Goal: Information Seeking & Learning: Compare options

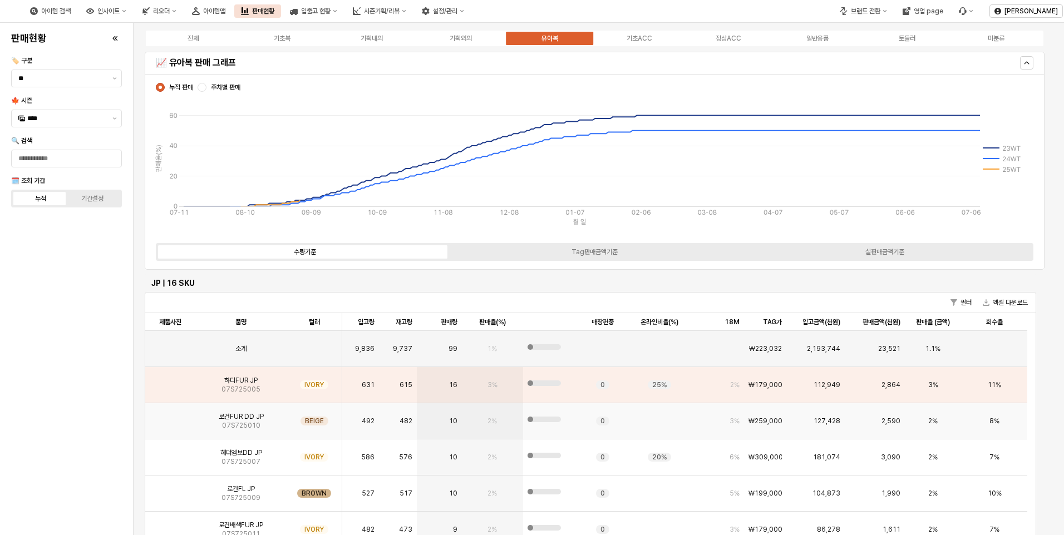
click at [170, 417] on img "App Frame" at bounding box center [170, 417] width 0 height 0
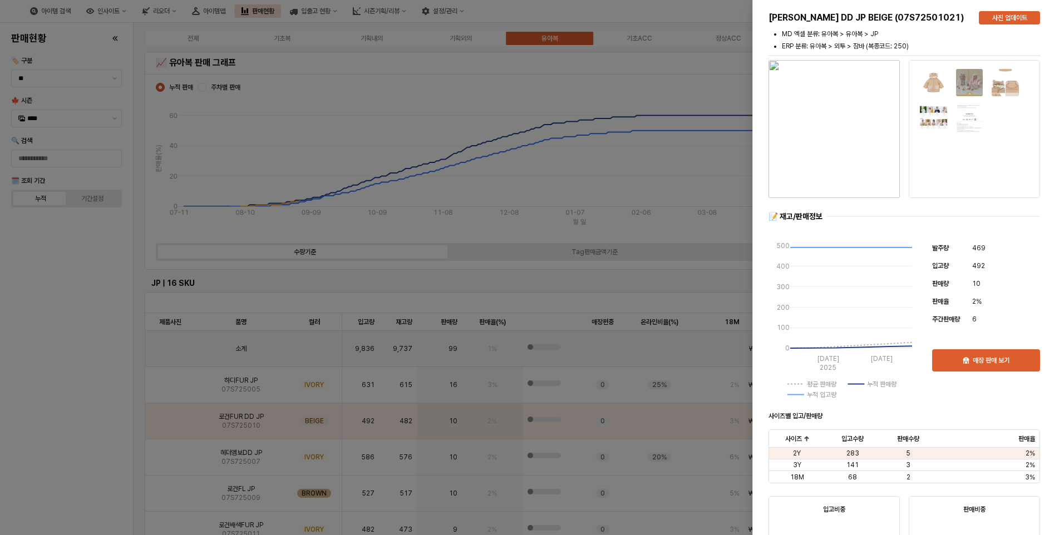
click at [804, 137] on img "button" at bounding box center [833, 129] width 131 height 138
click at [628, 34] on div at bounding box center [532, 267] width 1064 height 535
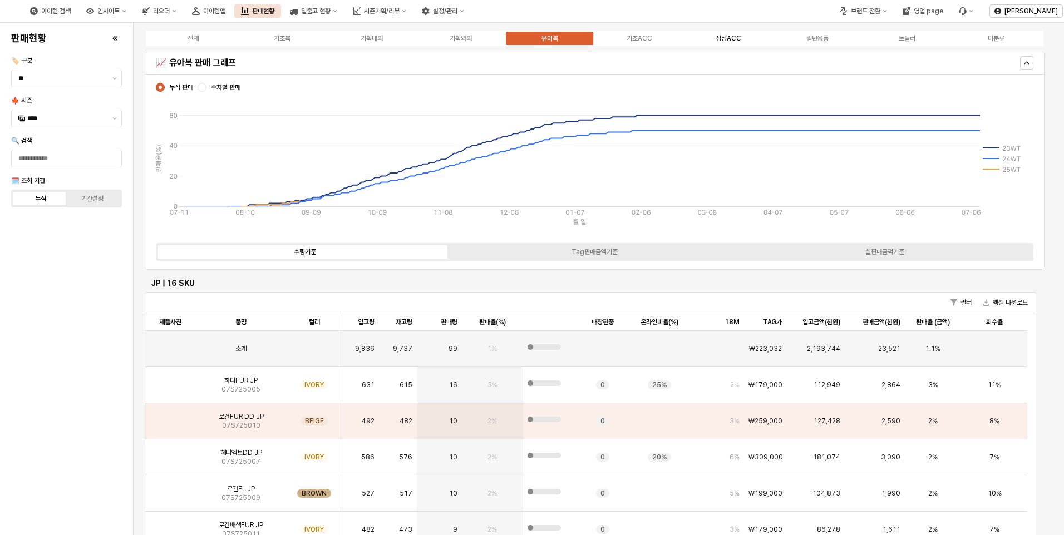
click at [725, 37] on div "정상ACC" at bounding box center [728, 38] width 26 height 8
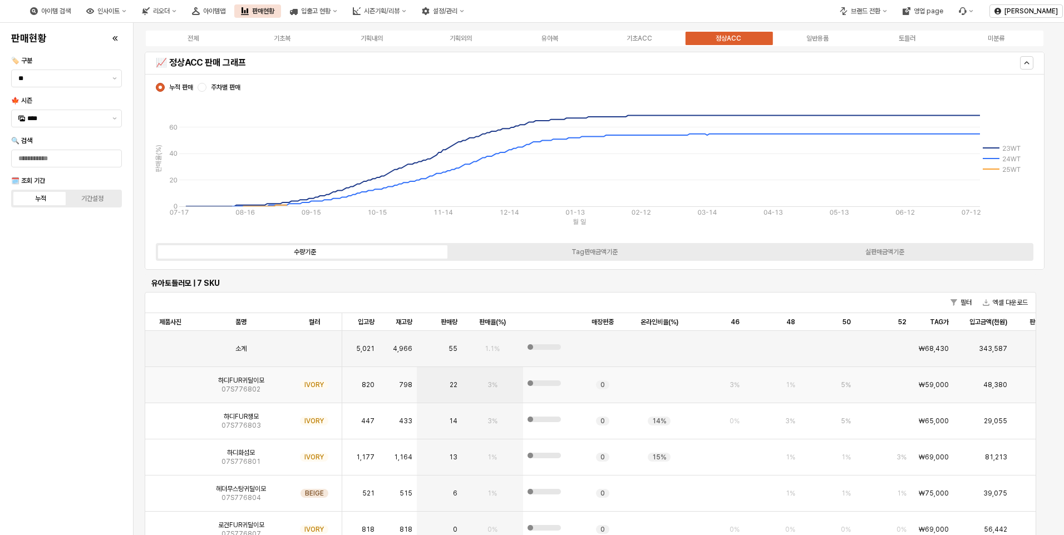
click at [170, 381] on img "App Frame" at bounding box center [170, 381] width 0 height 0
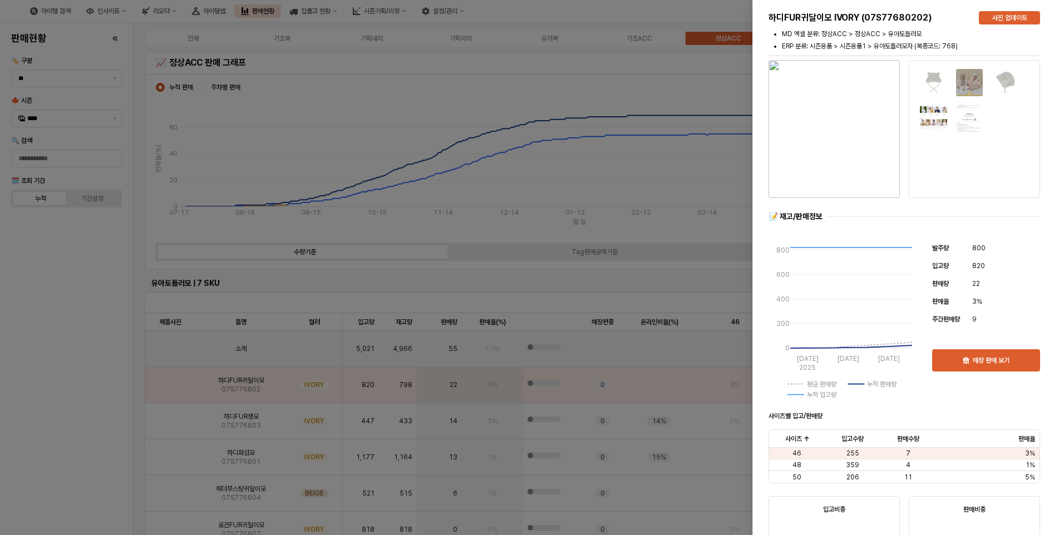
click at [101, 373] on div at bounding box center [532, 267] width 1064 height 535
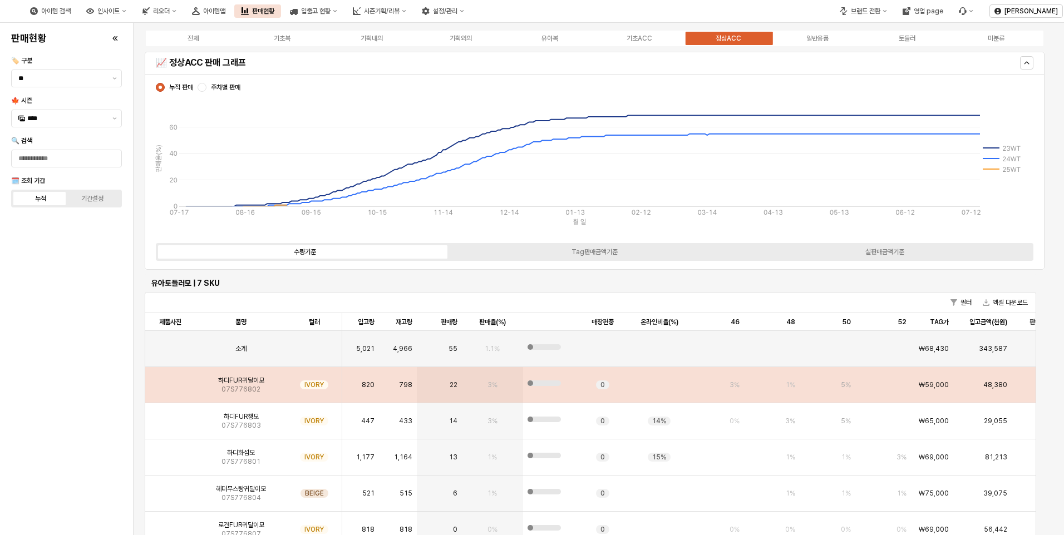
scroll to position [56, 0]
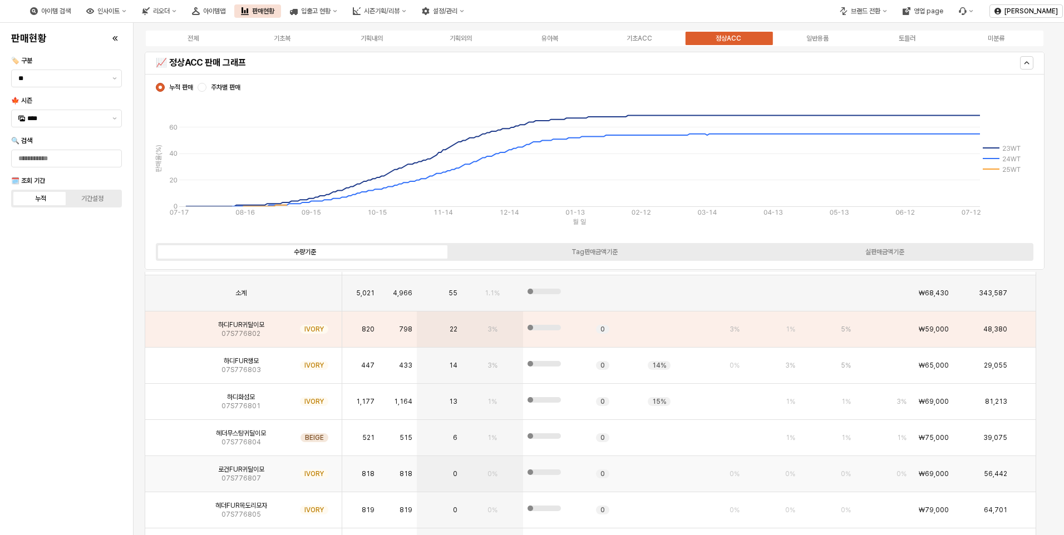
click at [170, 470] on img "App Frame" at bounding box center [170, 470] width 0 height 0
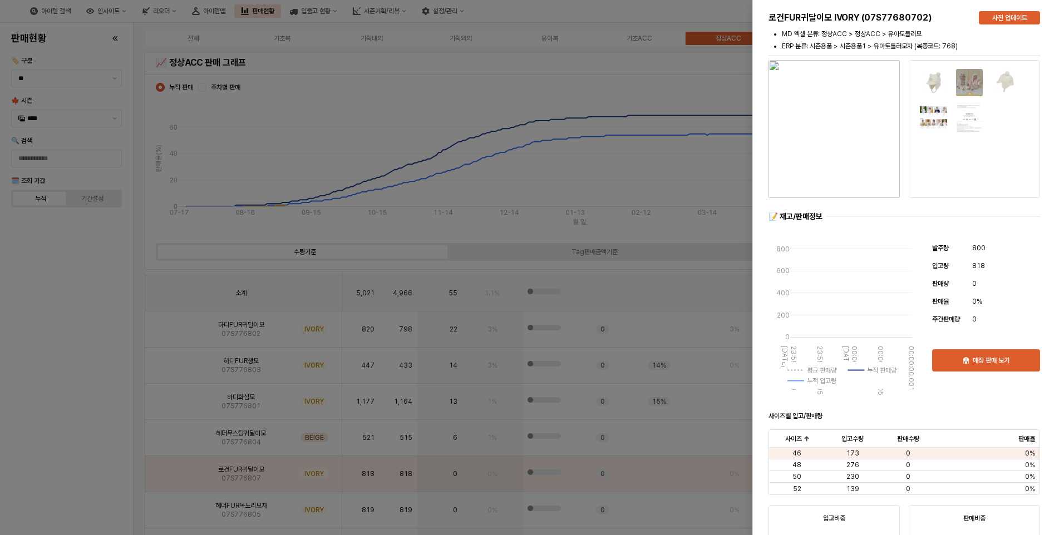
click at [104, 426] on div at bounding box center [532, 267] width 1064 height 535
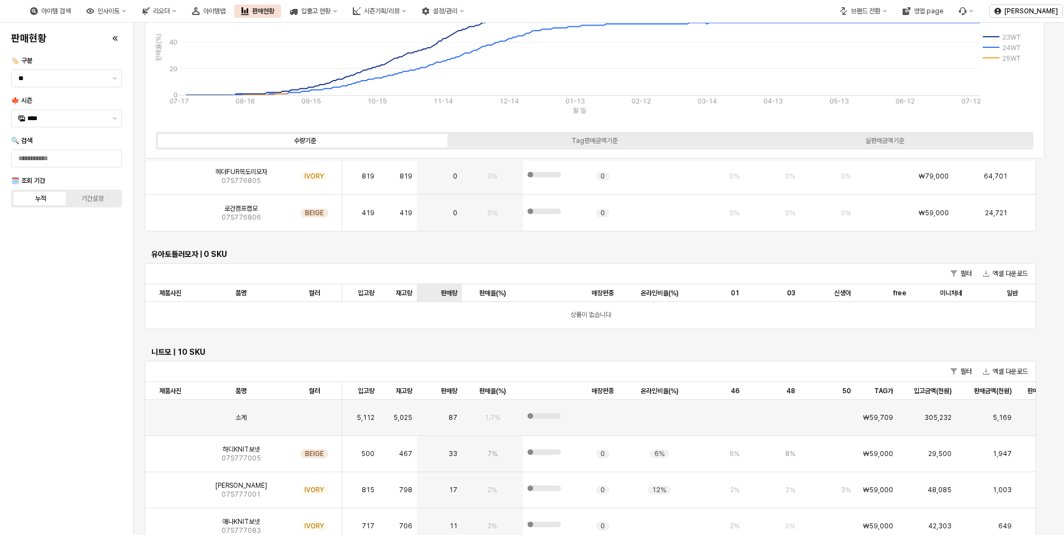
scroll to position [389, 0]
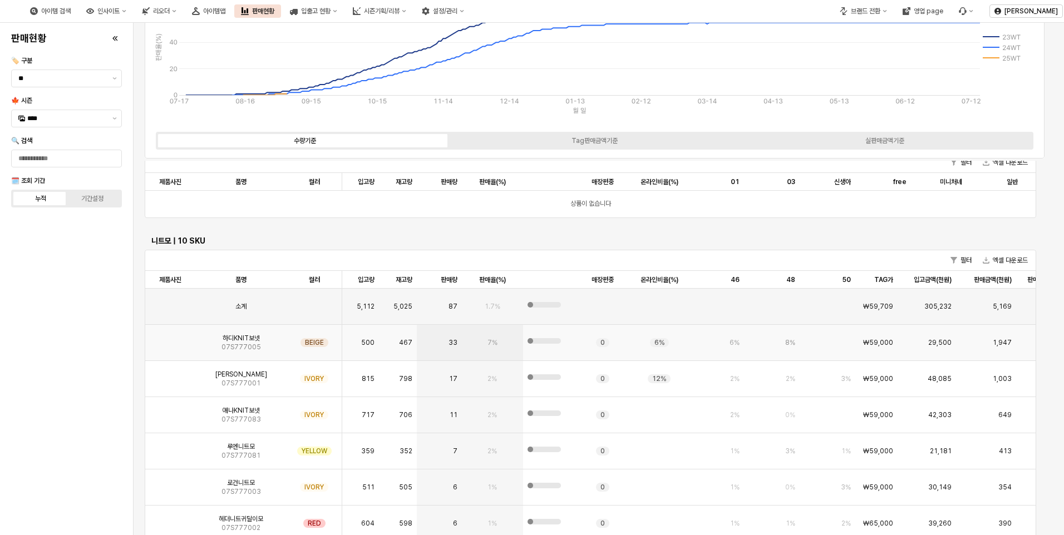
click at [170, 338] on img "App Frame" at bounding box center [170, 338] width 0 height 0
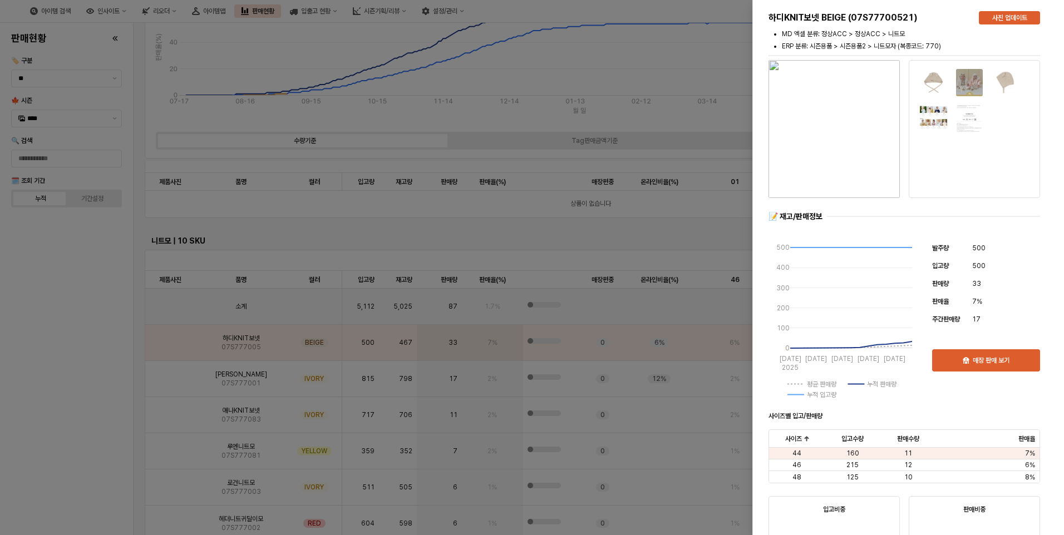
click at [22, 356] on div at bounding box center [532, 267] width 1064 height 535
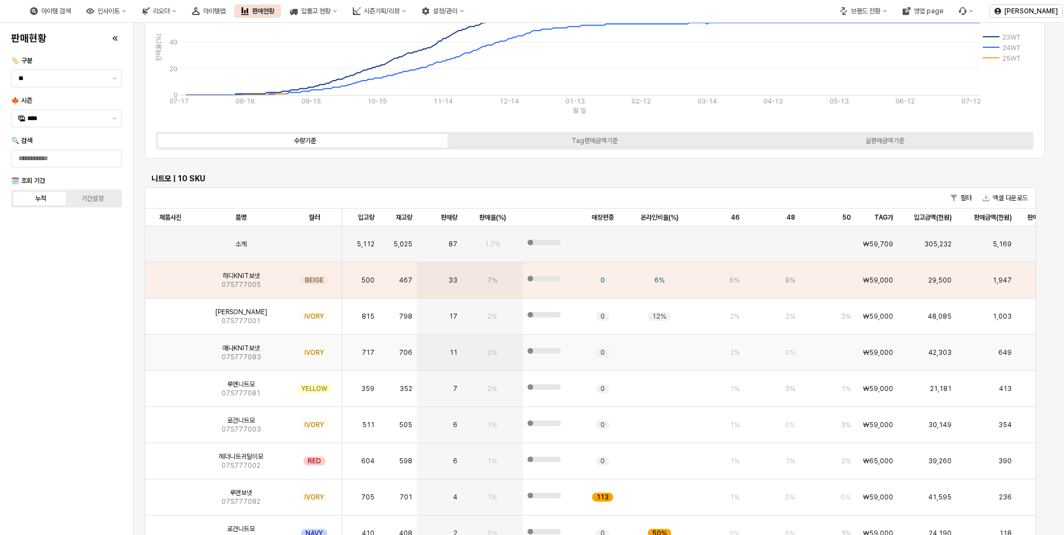
scroll to position [501, 0]
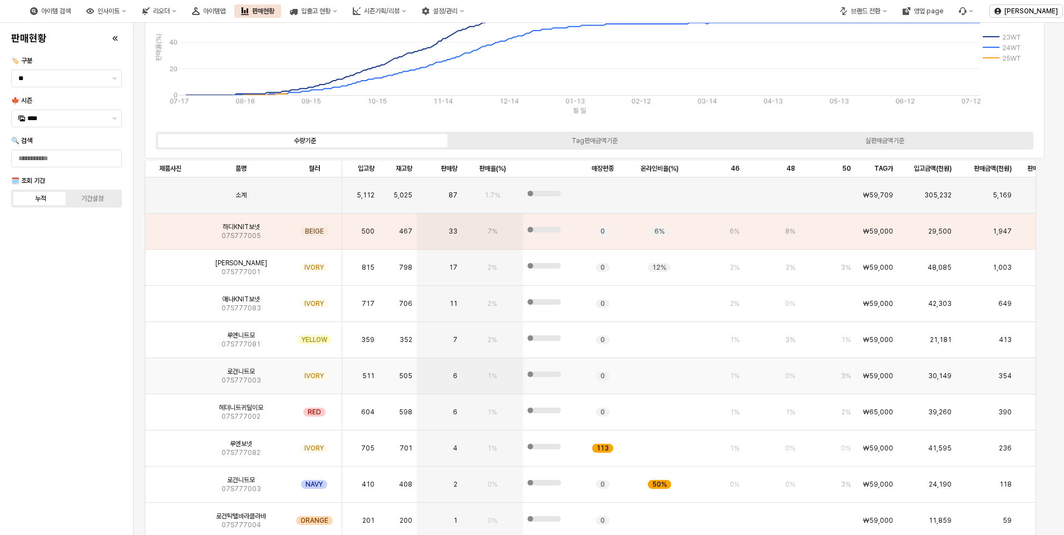
click at [170, 372] on img "App Frame" at bounding box center [170, 372] width 0 height 0
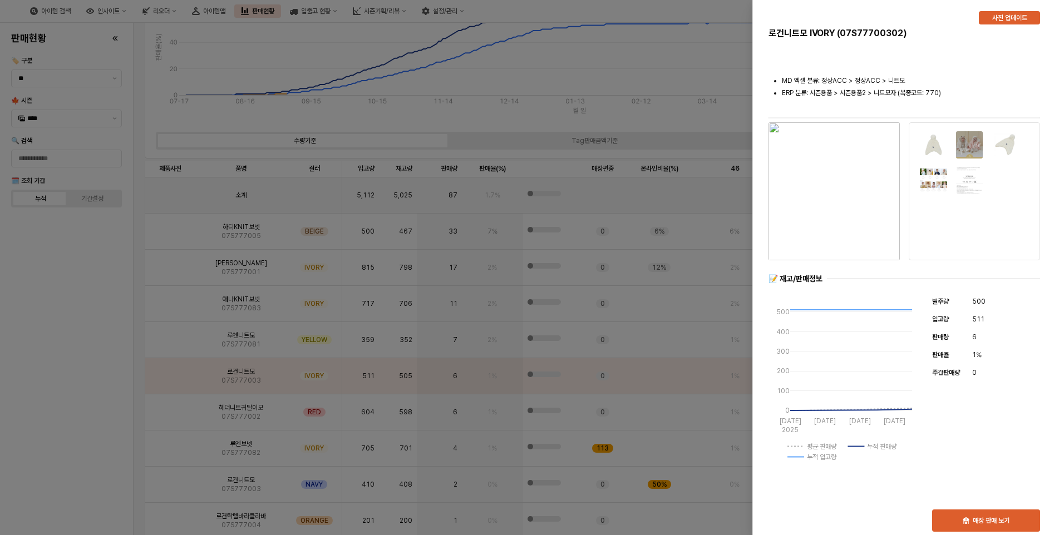
click at [164, 327] on div at bounding box center [532, 267] width 1064 height 535
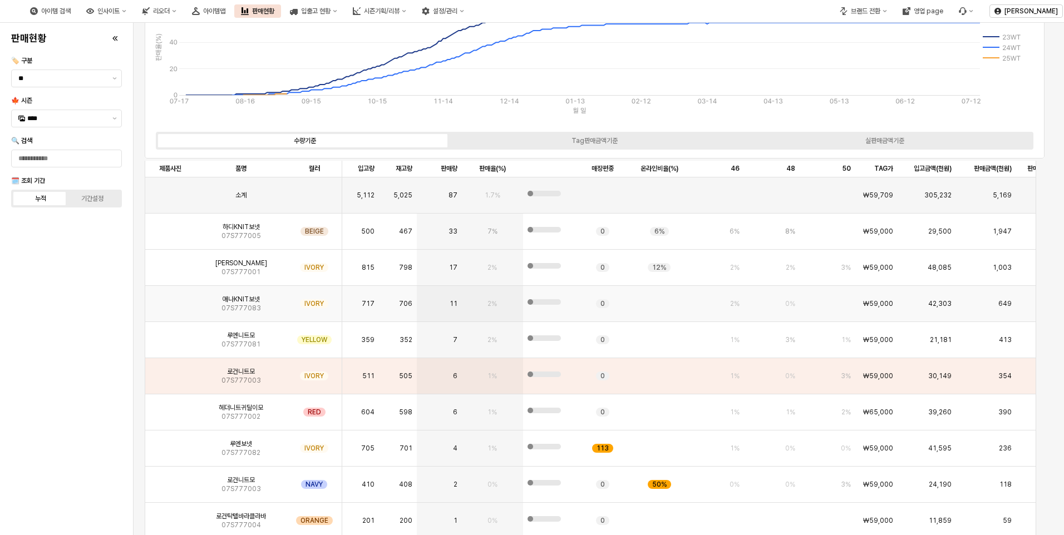
scroll to position [556, 0]
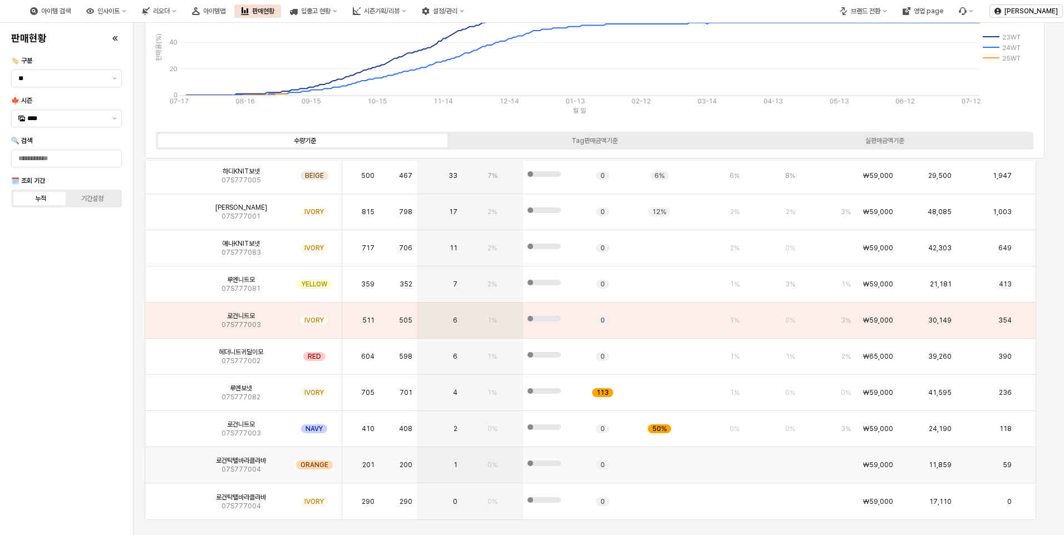
click at [155, 464] on div "App Frame" at bounding box center [170, 465] width 50 height 36
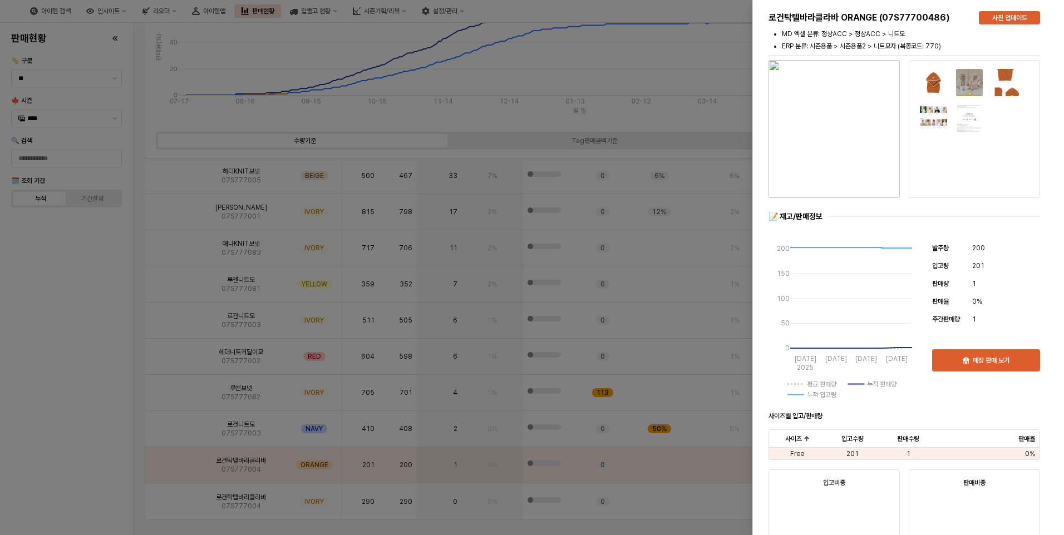
click at [82, 277] on div at bounding box center [532, 267] width 1064 height 535
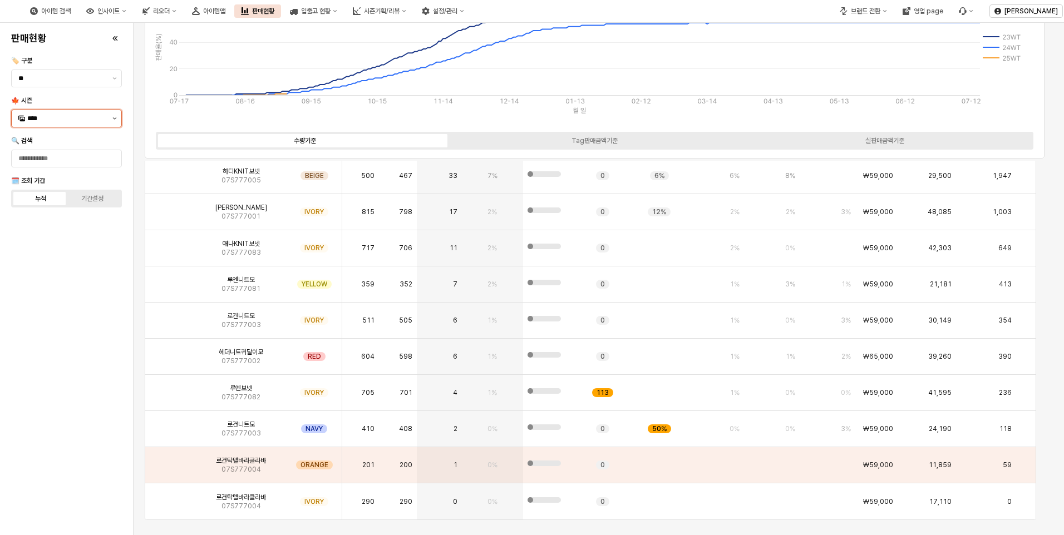
click at [111, 117] on button "제안 사항 표시" at bounding box center [114, 118] width 13 height 17
click at [40, 291] on div "24WT" at bounding box center [67, 292] width 81 height 9
type input "****"
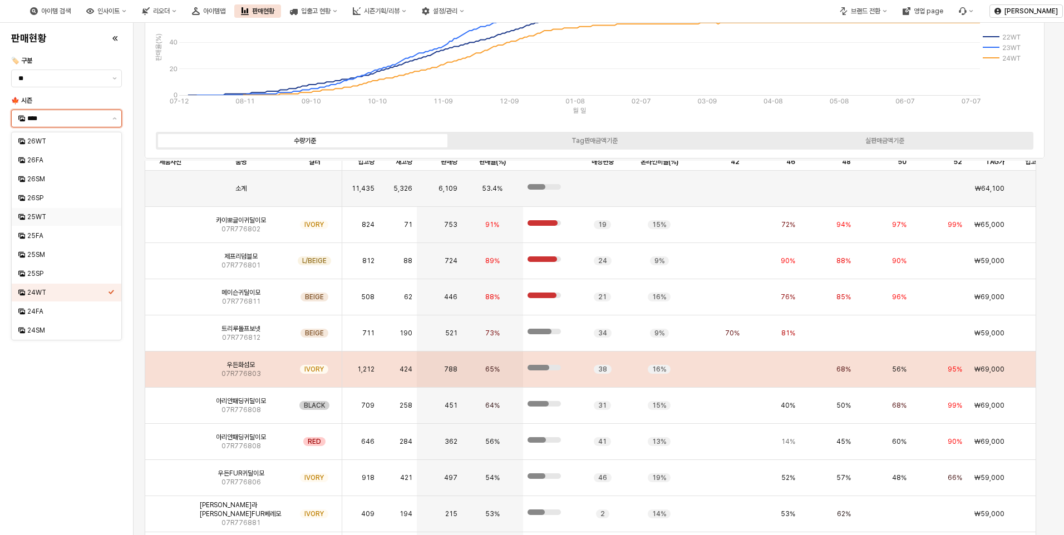
scroll to position [0, 0]
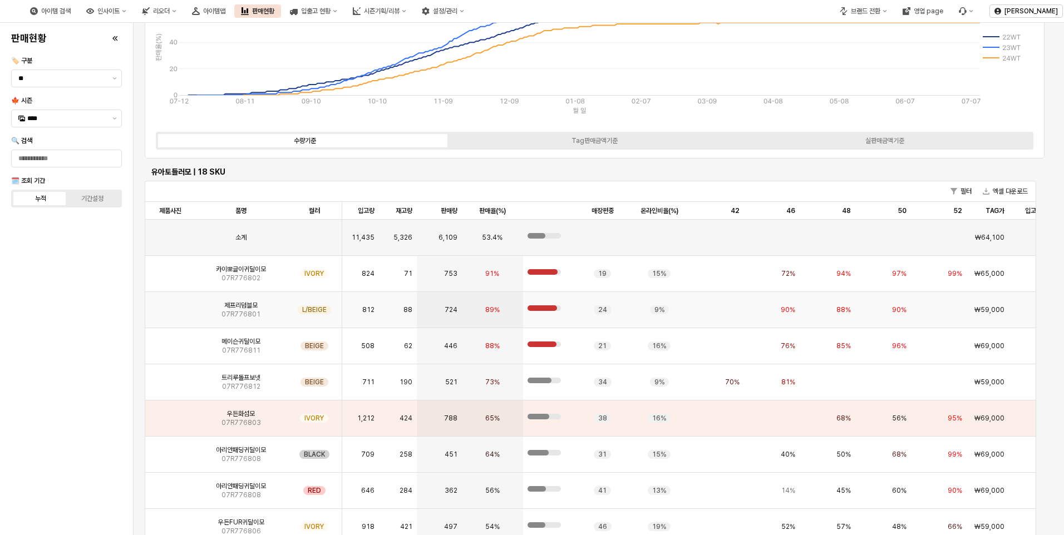
click at [170, 305] on img "App Frame" at bounding box center [170, 305] width 0 height 0
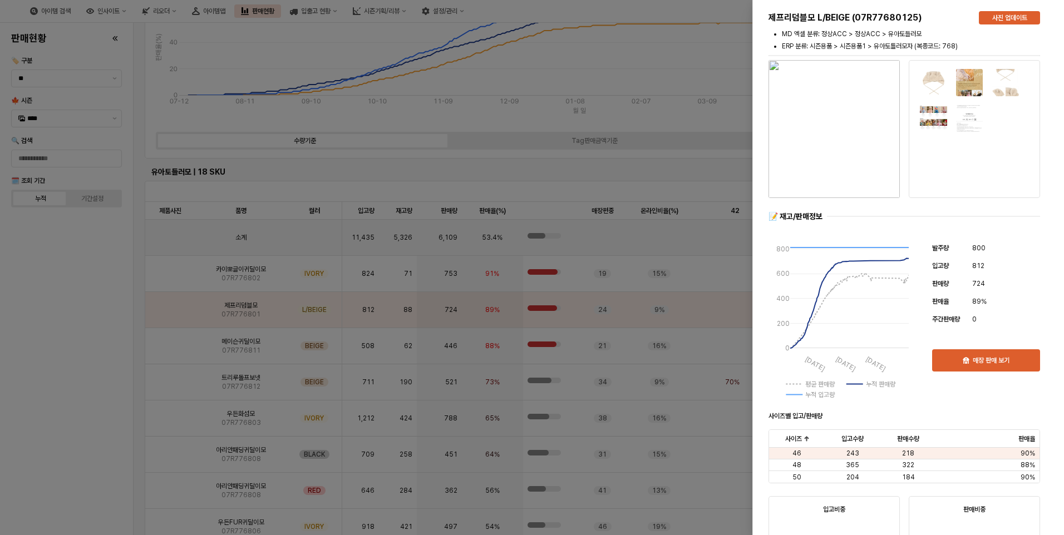
click at [103, 370] on div at bounding box center [532, 267] width 1064 height 535
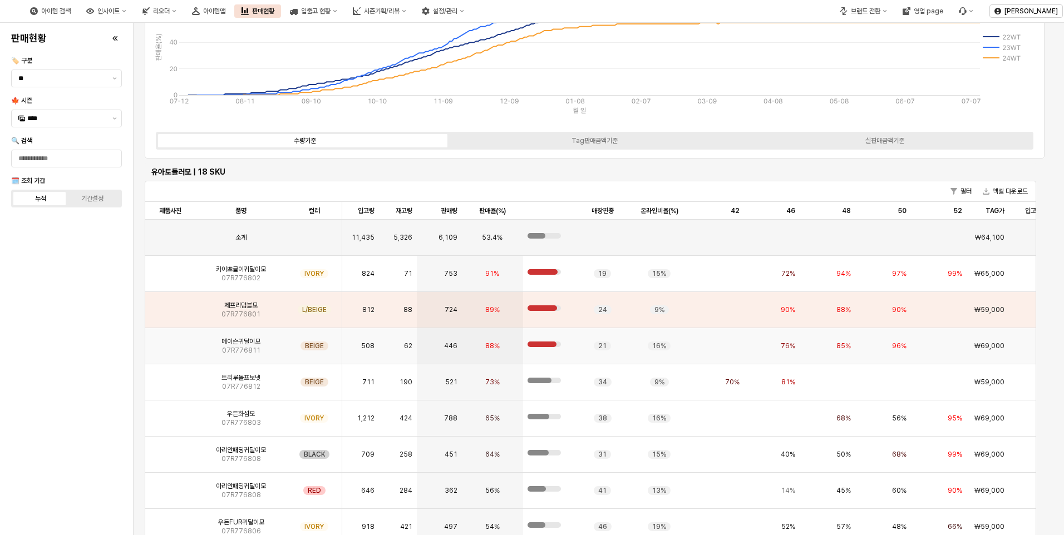
click at [170, 342] on img "App Frame" at bounding box center [170, 342] width 0 height 0
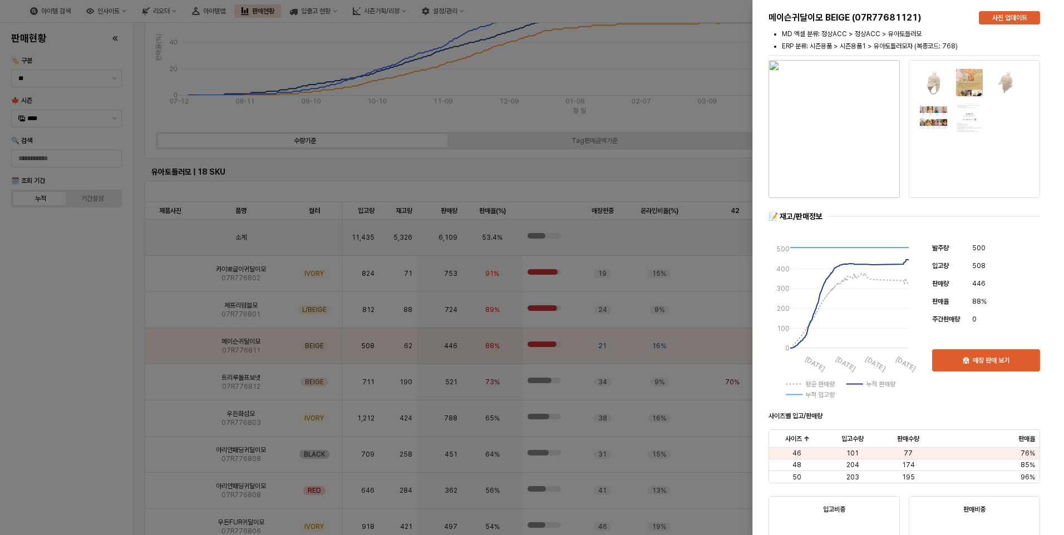
click at [34, 360] on div at bounding box center [532, 267] width 1064 height 535
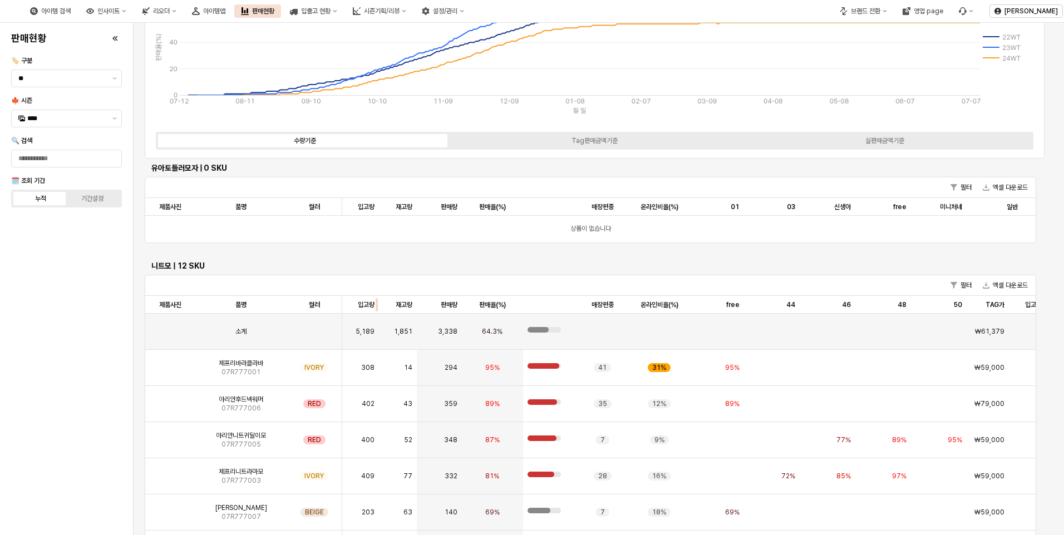
scroll to position [668, 0]
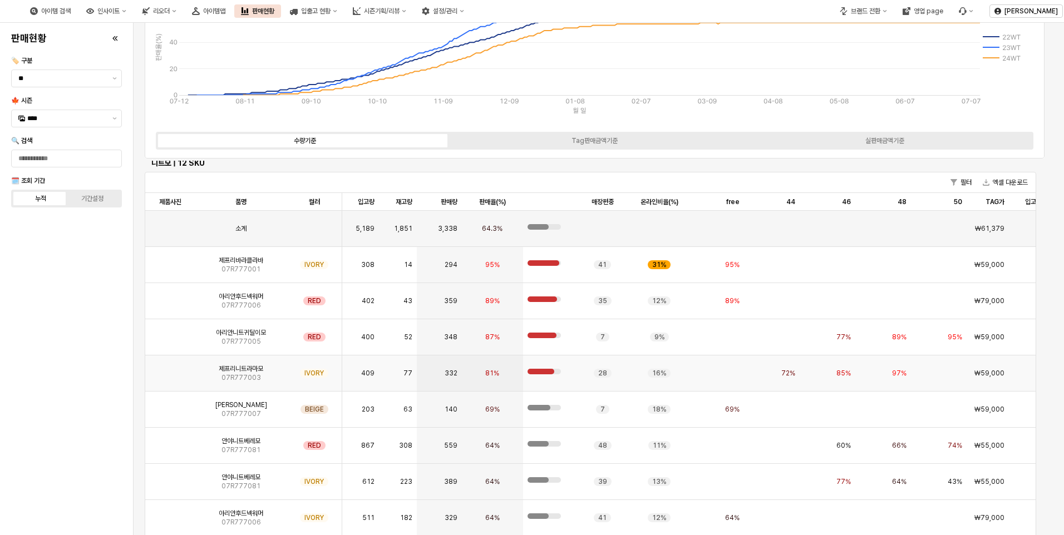
click at [170, 369] on img "App Frame" at bounding box center [170, 369] width 0 height 0
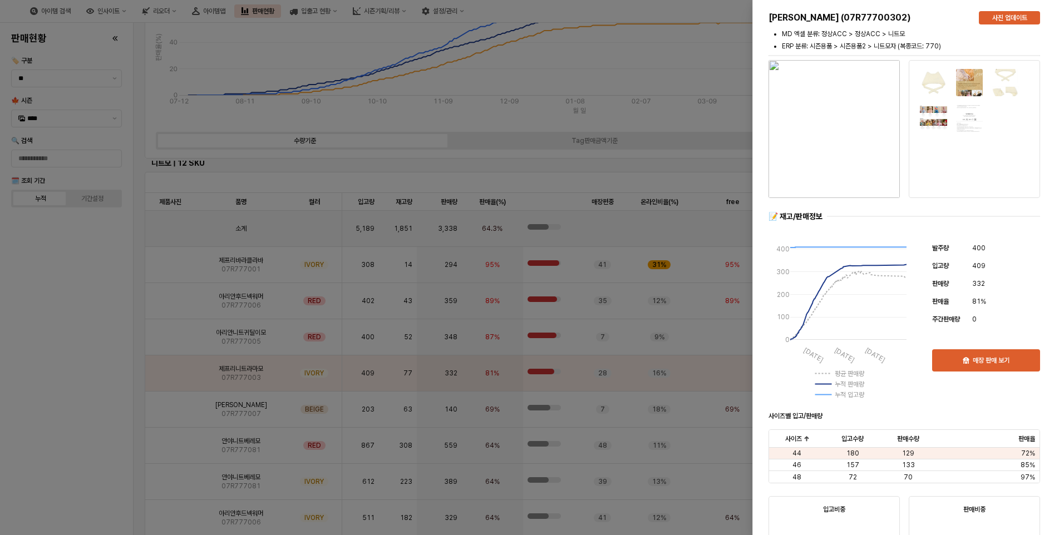
click at [823, 203] on div at bounding box center [903, 205] width 271 height 4
click at [823, 144] on img "button" at bounding box center [833, 129] width 131 height 138
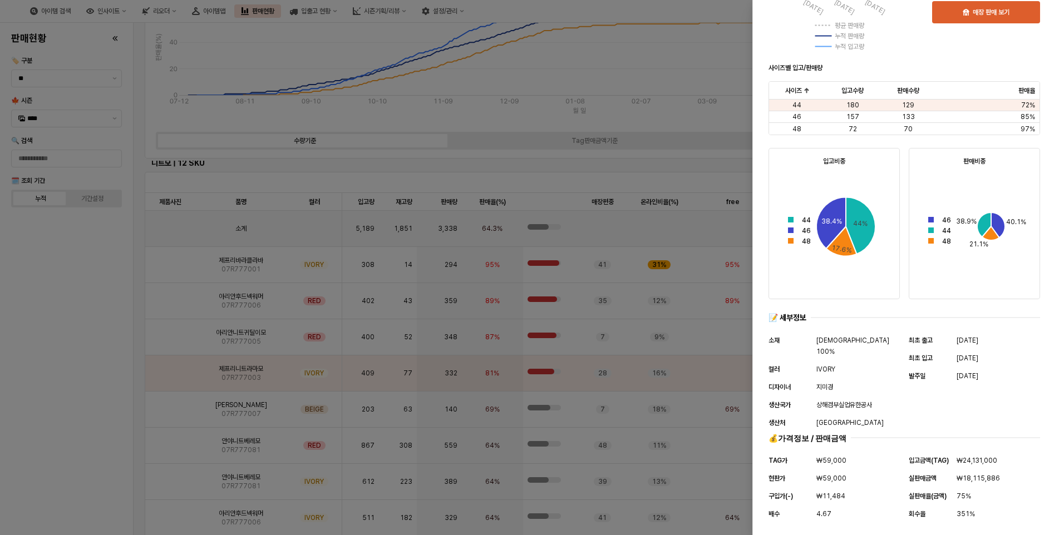
scroll to position [353, 0]
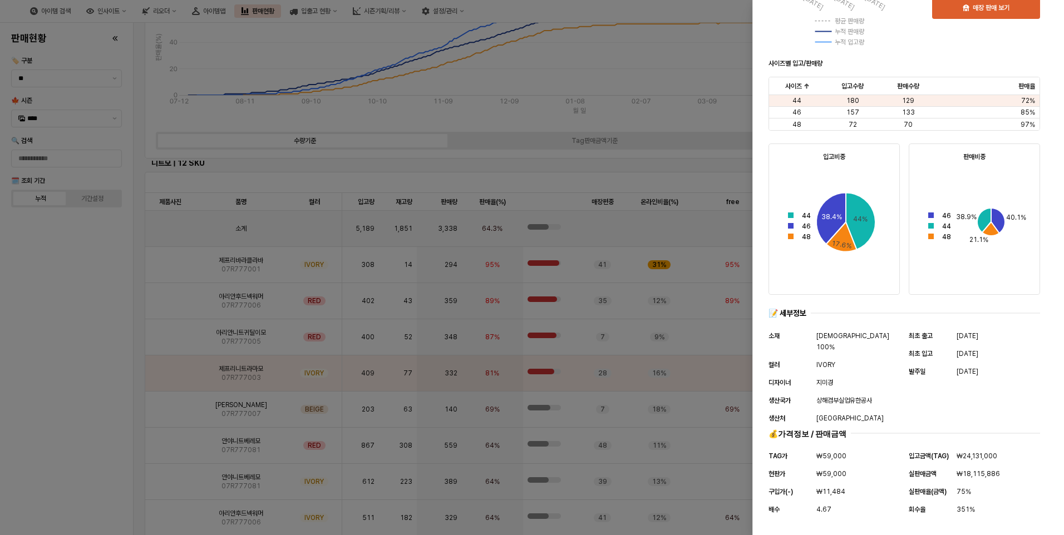
click at [65, 416] on div at bounding box center [532, 267] width 1064 height 535
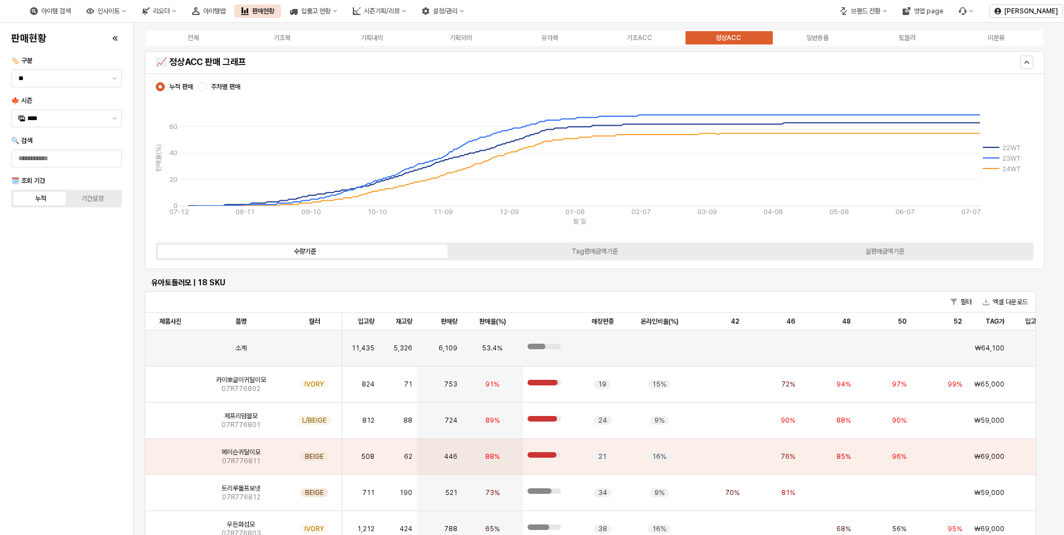
scroll to position [0, 0]
click at [406, 9] on icon "시즌기획/리뷰" at bounding box center [404, 11] width 4 height 4
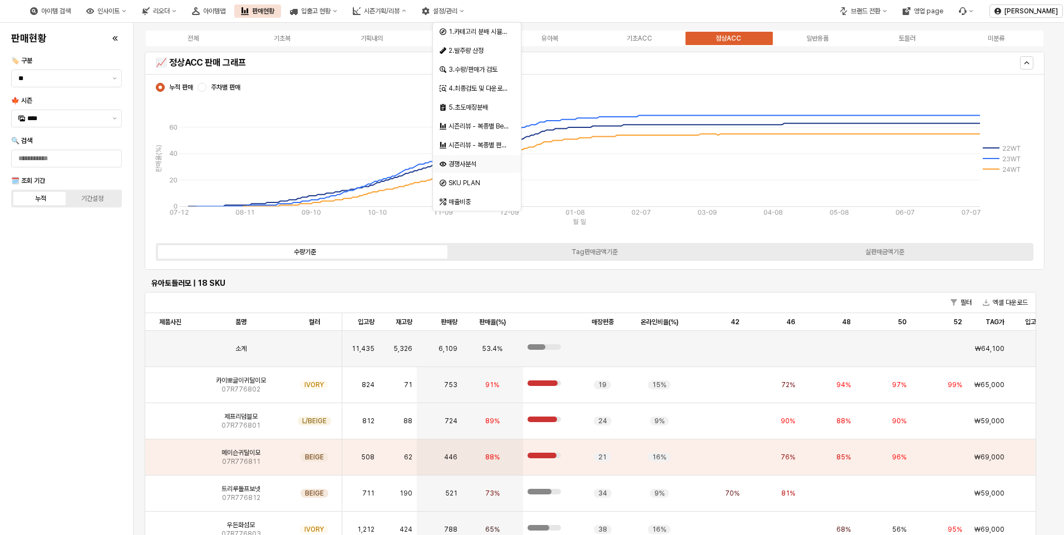
click at [467, 163] on div "경쟁사분석" at bounding box center [477, 164] width 59 height 9
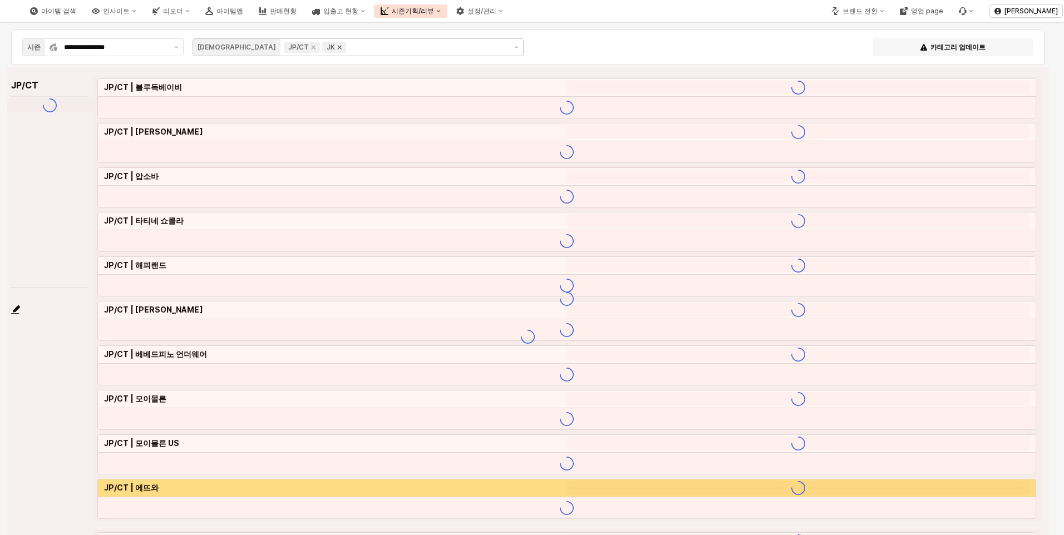
click at [338, 46] on icon "Remove JK" at bounding box center [340, 48] width 4 height 4
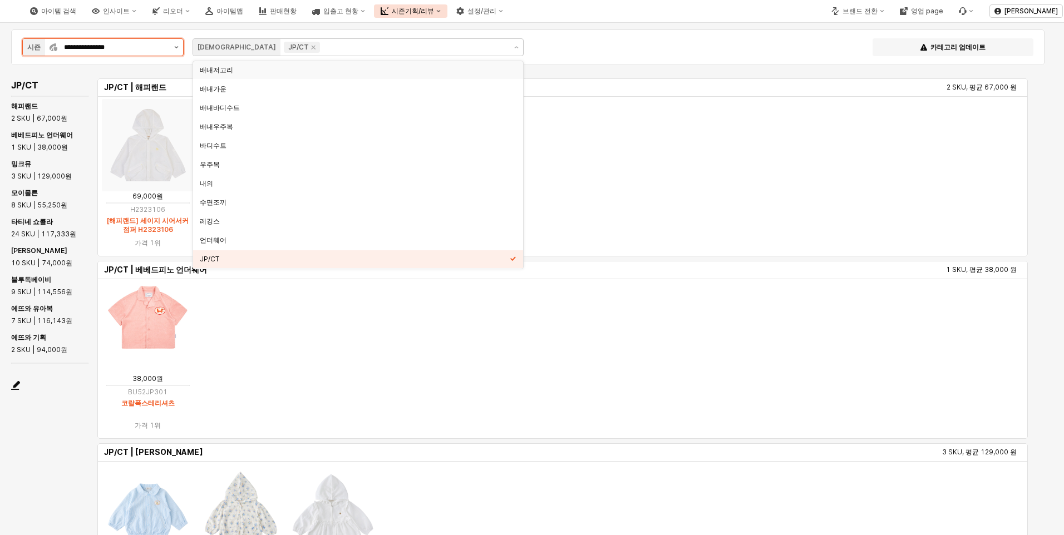
click at [175, 47] on icon "제안 사항 표시" at bounding box center [177, 47] width 4 height 2
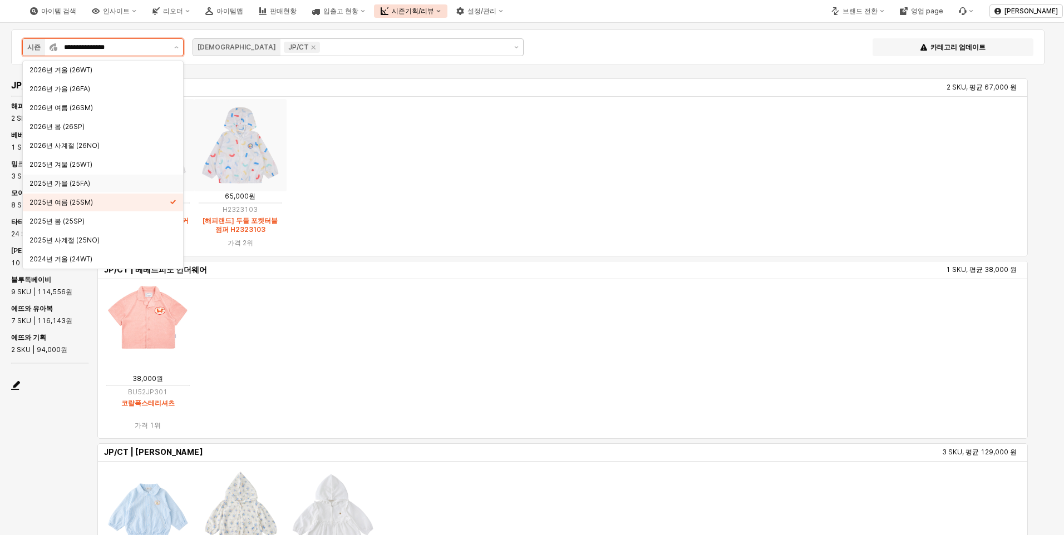
click at [67, 184] on div "2025년 가을 (25FA)" at bounding box center [99, 183] width 140 height 9
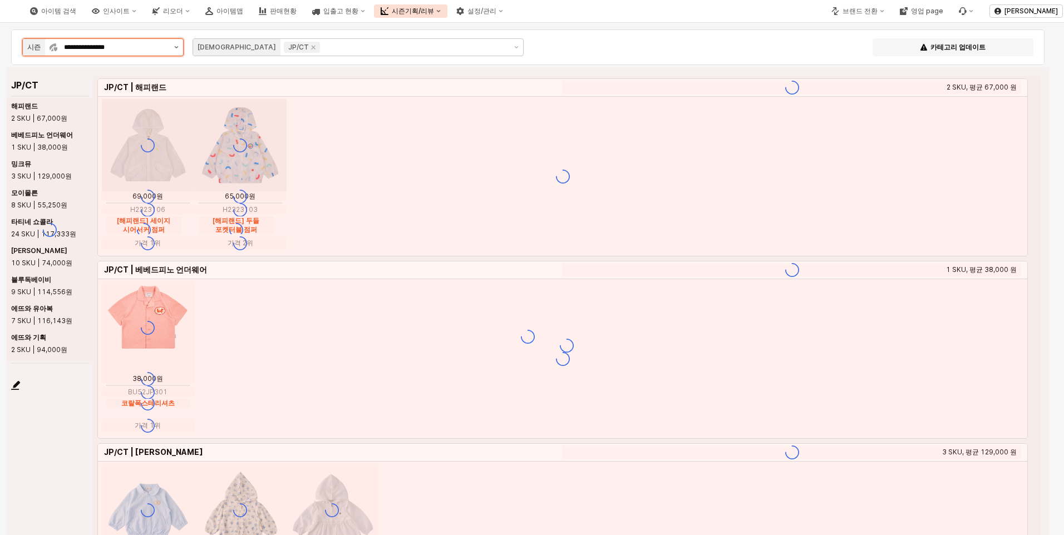
click at [175, 49] on button "제안 사항 표시" at bounding box center [176, 47] width 13 height 17
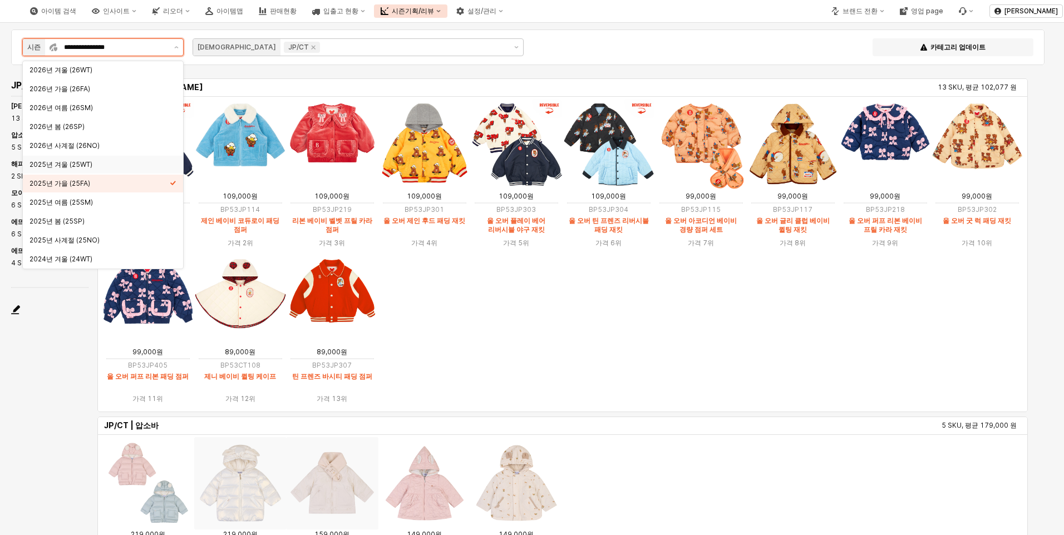
click at [82, 166] on div "2025년 겨울 (25WT)" at bounding box center [99, 164] width 140 height 9
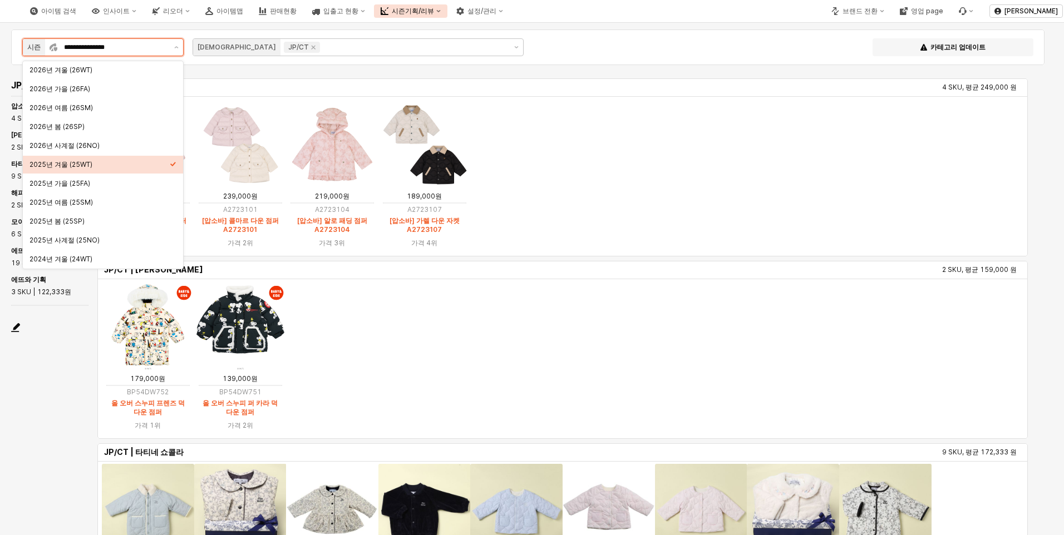
scroll to position [223, 0]
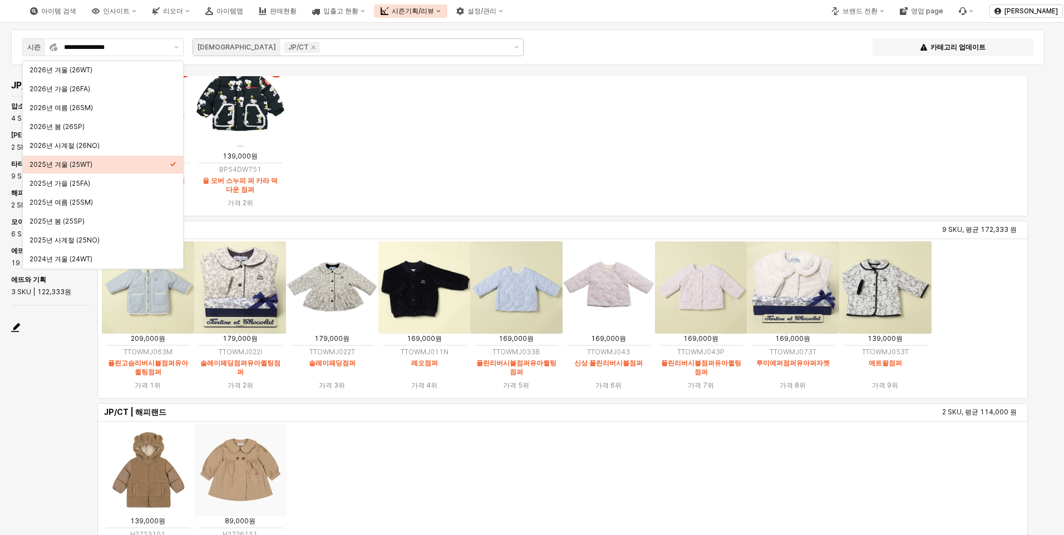
click at [60, 437] on div "JP/CT JP/[GEOGRAPHIC_DATA] | 압소바 4 SKU, 평균 249,000 원 349,000원 A2723112 [압소바] 엘레…" at bounding box center [524, 345] width 1034 height 539
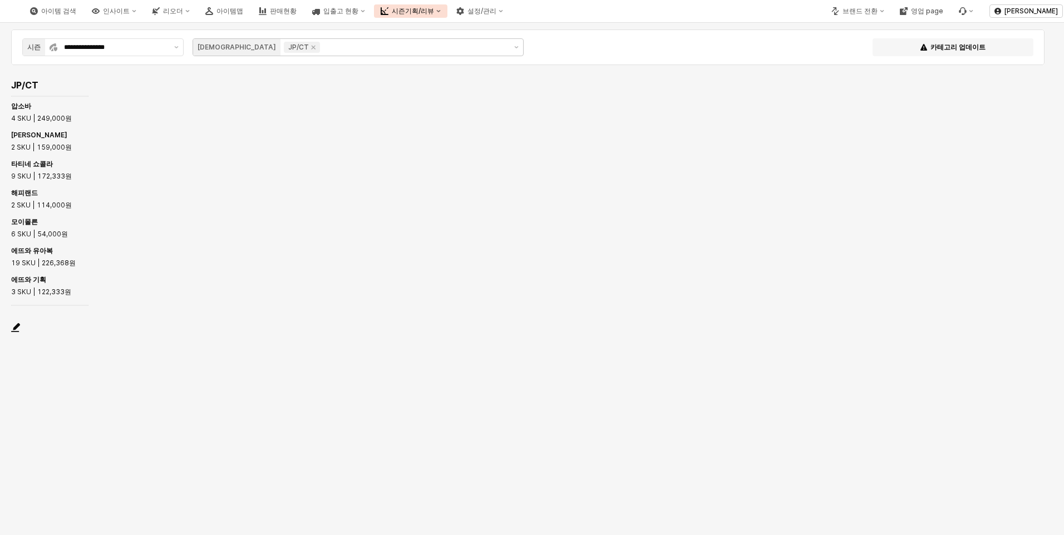
scroll to position [0, 0]
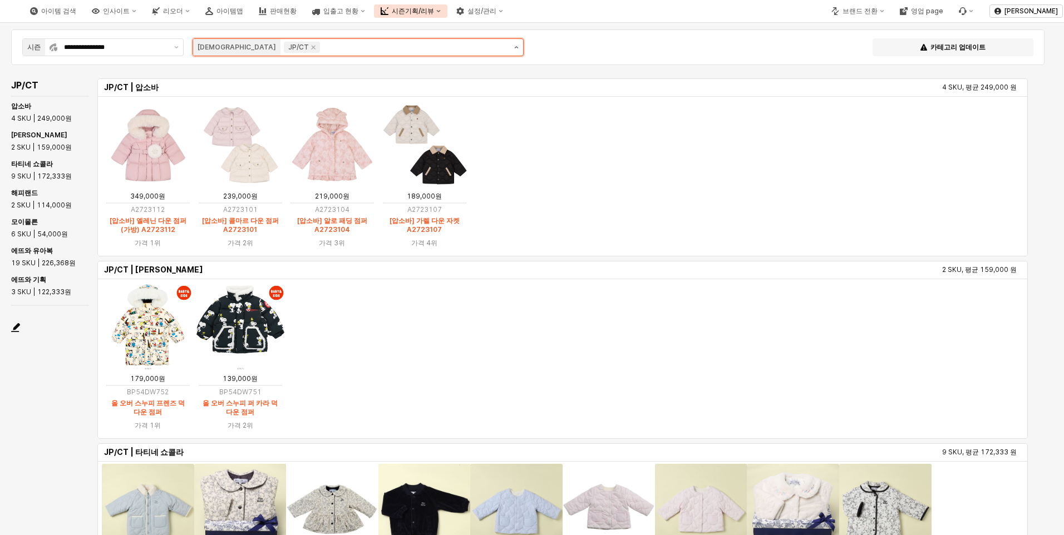
click at [514, 48] on button "제안 사항 표시" at bounding box center [516, 47] width 13 height 17
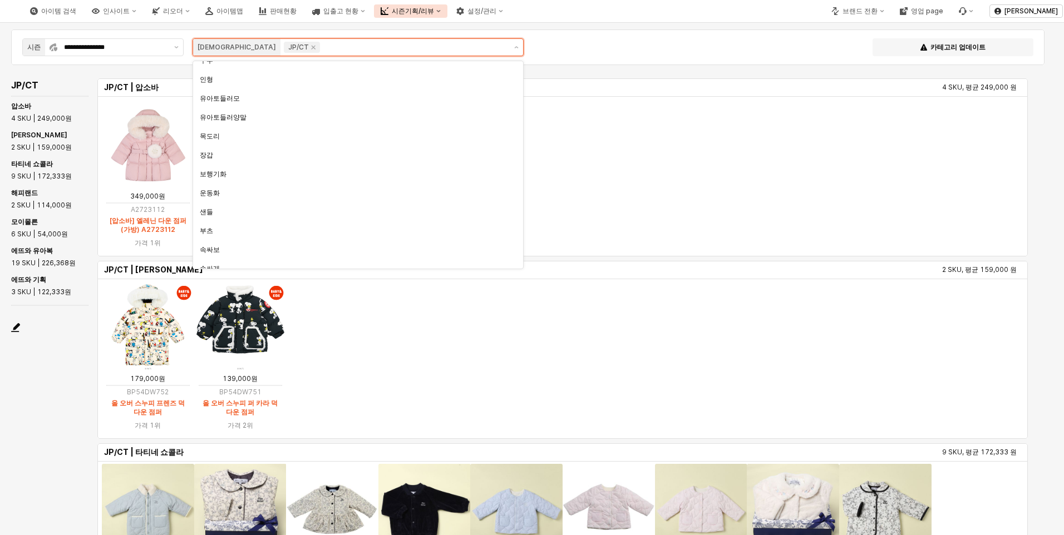
scroll to position [445, 0]
click at [235, 100] on div "유아토들러모" at bounding box center [355, 97] width 310 height 9
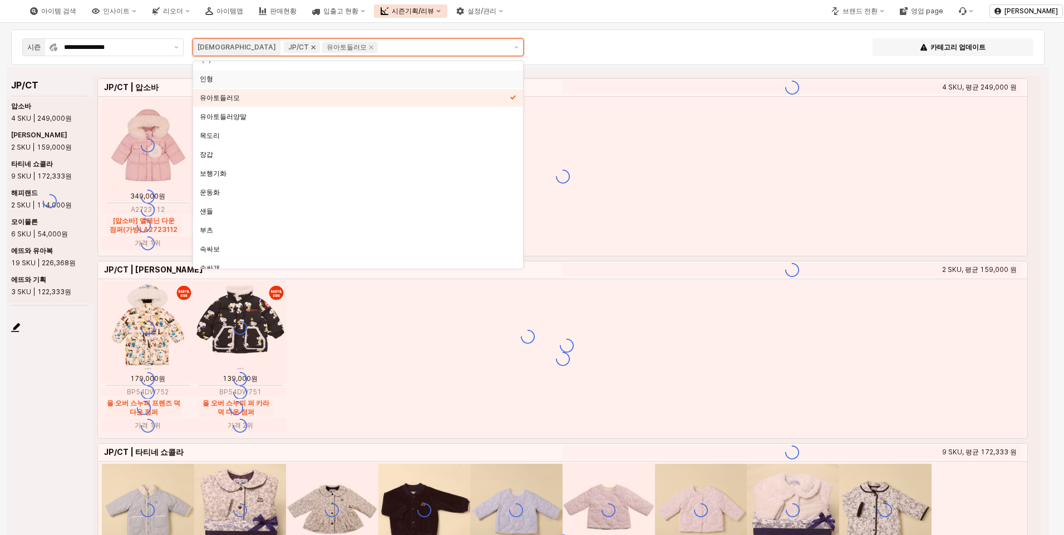
scroll to position [435, 0]
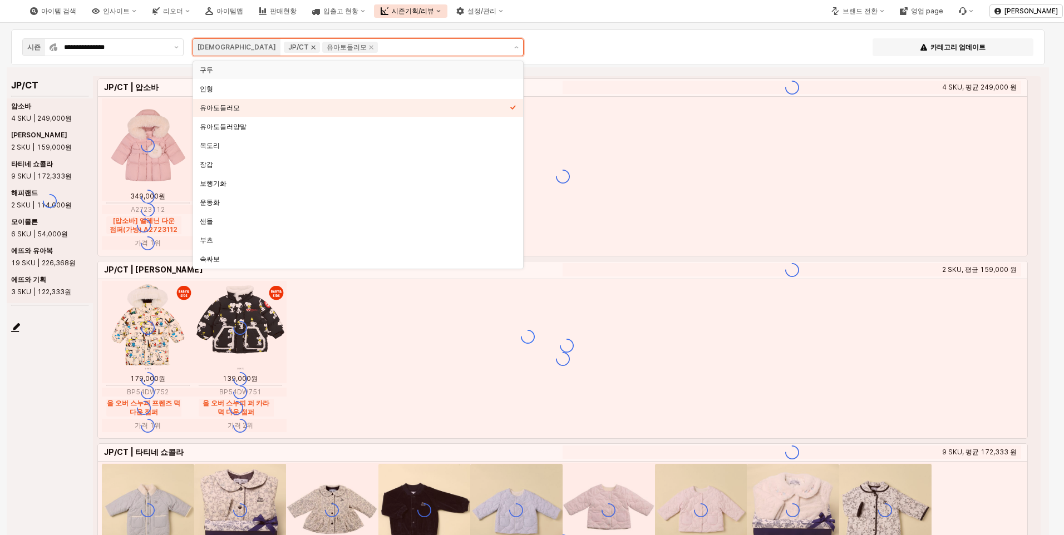
click at [312, 47] on icon "Remove JP/CT" at bounding box center [314, 48] width 4 height 4
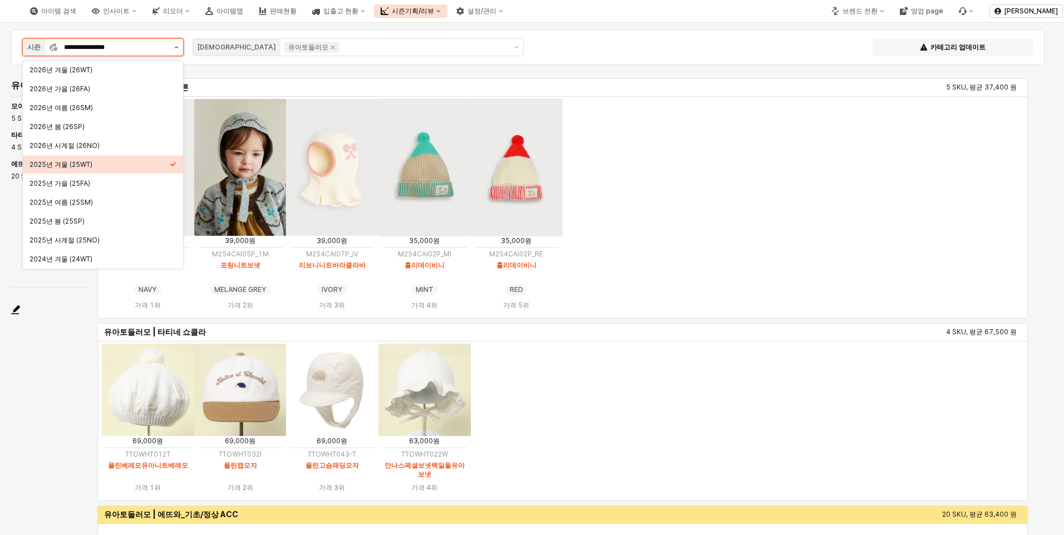
click at [179, 46] on button "제안 사항 표시" at bounding box center [176, 47] width 13 height 17
click at [140, 379] on img "App Frame" at bounding box center [148, 390] width 92 height 92
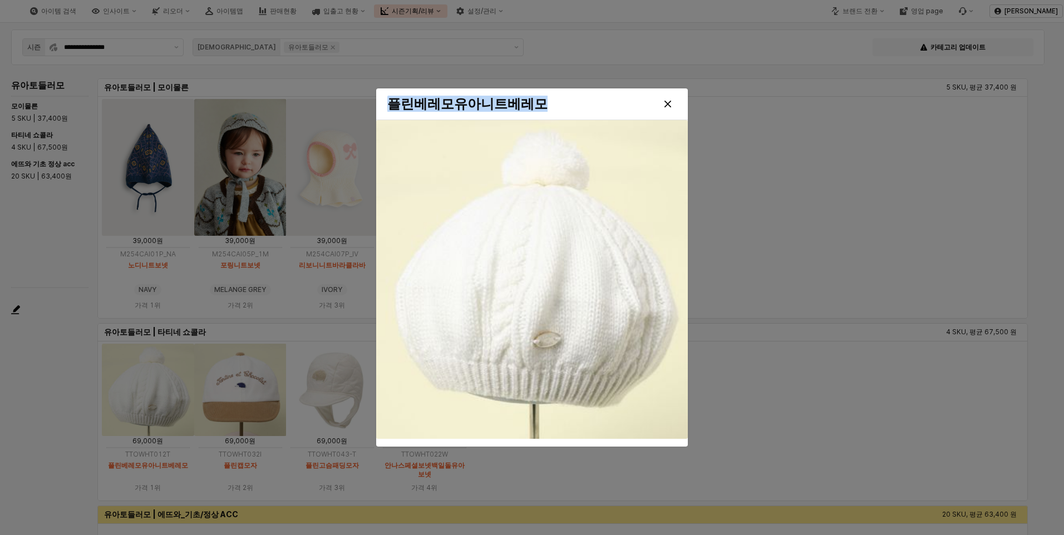
drag, startPoint x: 570, startPoint y: 106, endPoint x: 370, endPoint y: 108, distance: 199.7
click at [370, 108] on div "플린베레모유아니트베레모" at bounding box center [532, 267] width 1064 height 535
copy div "플린베레모유아니트베레모"
click at [669, 107] on icon "Close" at bounding box center [667, 104] width 7 height 7
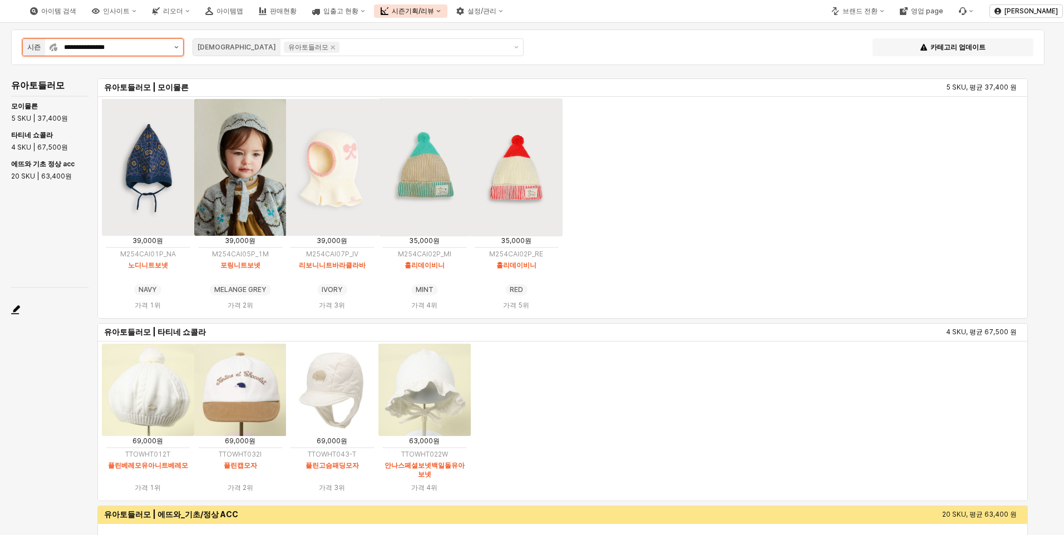
click at [172, 46] on button "제안 사항 표시" at bounding box center [176, 47] width 13 height 17
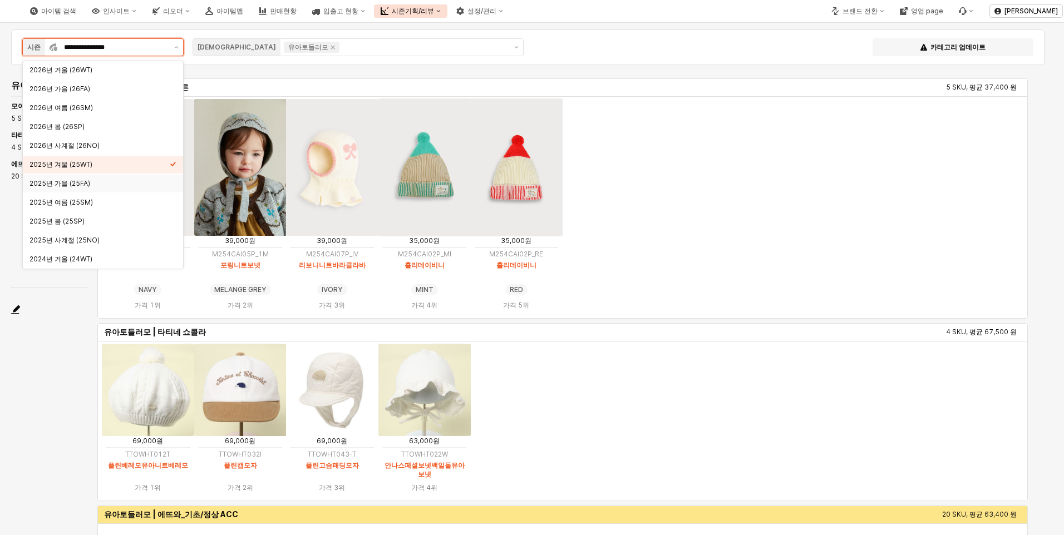
click at [70, 184] on div "2025년 가을 (25FA)" at bounding box center [99, 183] width 140 height 9
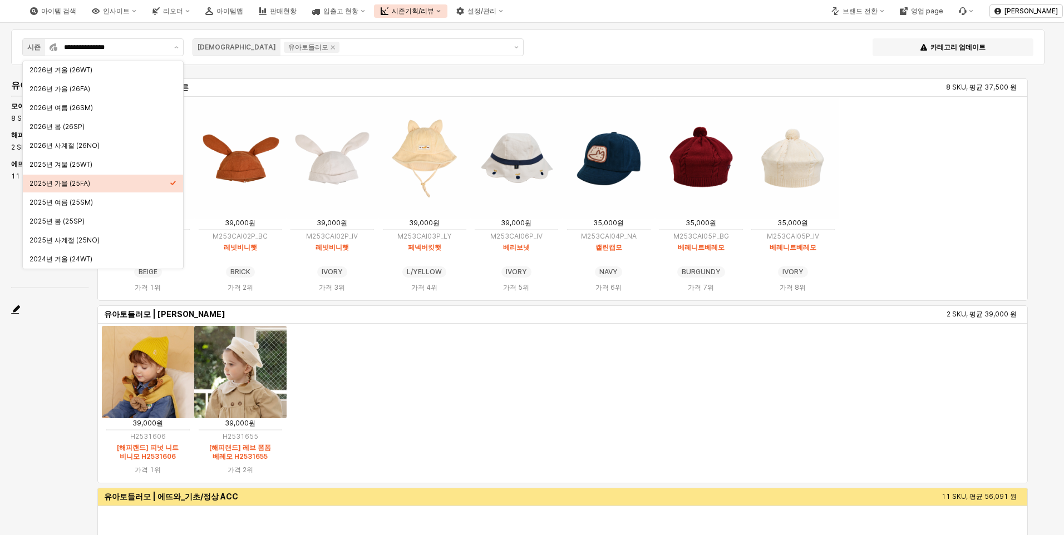
click at [41, 373] on div "유아토들러모 유아토들러모 | 모이몰른 8 SKU, 평균 37,500 원 39,000원 M253CAI01P_BE 머쉬룸보넷 BEIGE BEIGE…" at bounding box center [524, 345] width 1034 height 539
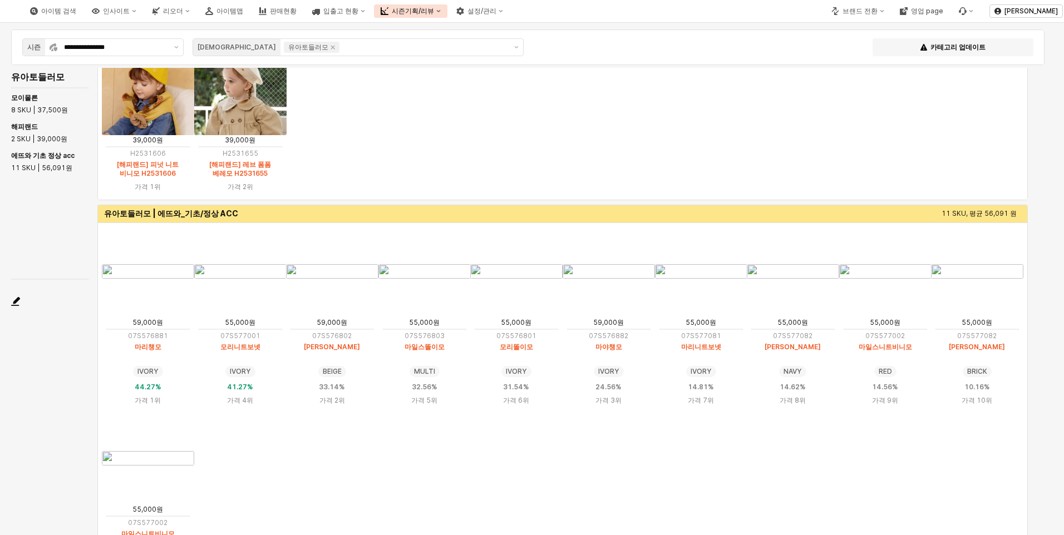
scroll to position [12, 0]
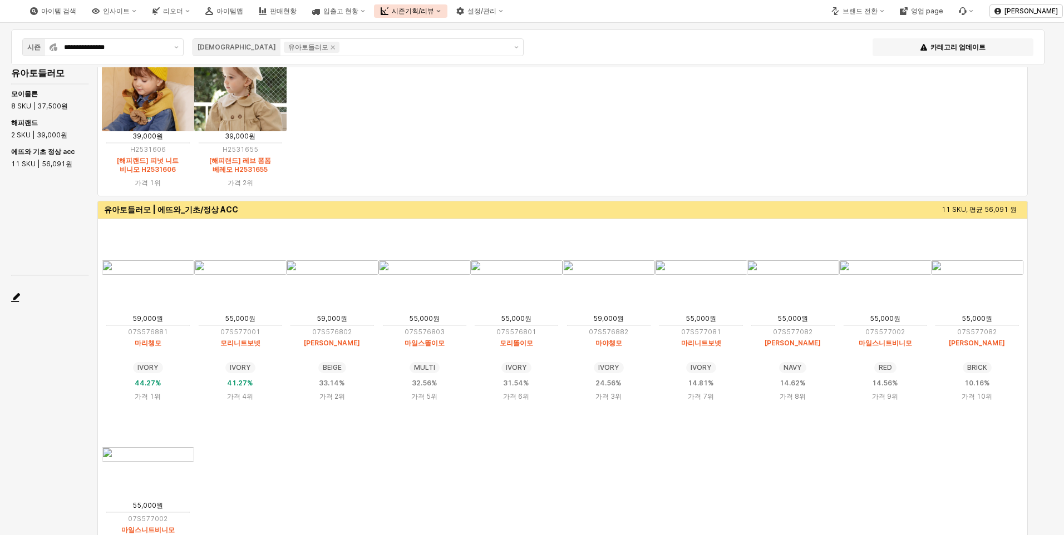
click at [984, 275] on img "App Frame" at bounding box center [977, 267] width 92 height 14
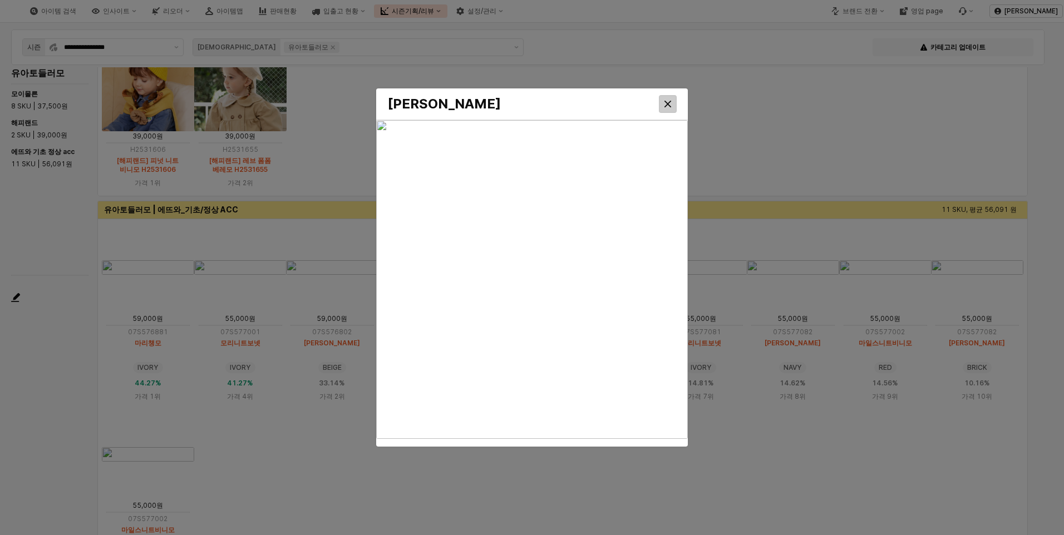
click at [668, 106] on icon "Close" at bounding box center [667, 104] width 7 height 7
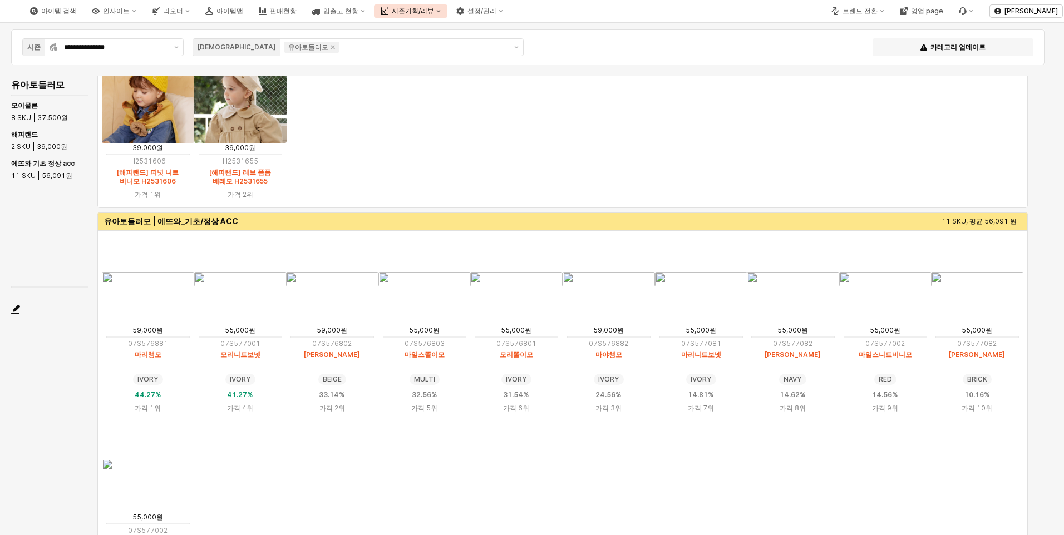
scroll to position [0, 0]
click at [174, 45] on button "제안 사항 표시" at bounding box center [176, 47] width 13 height 17
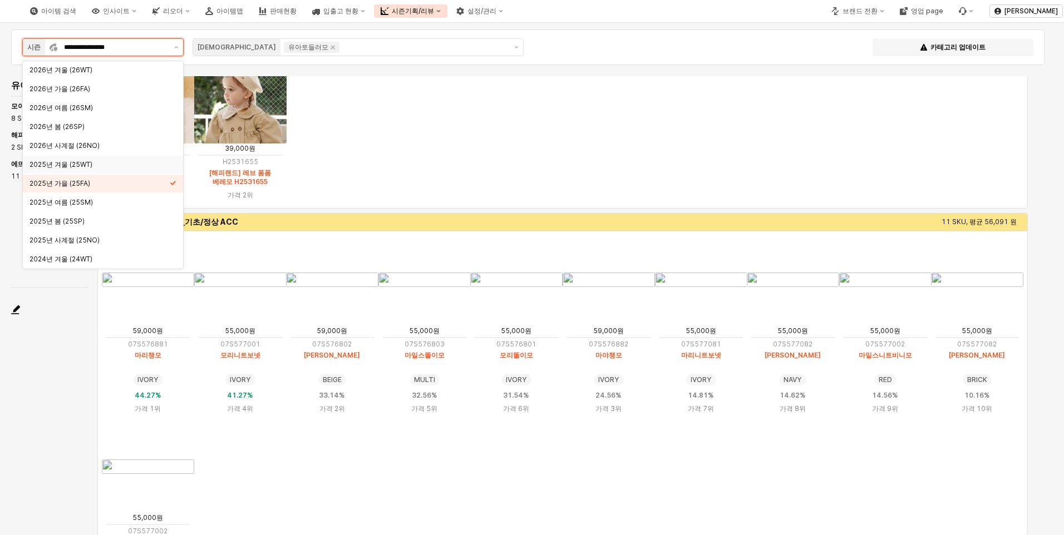
click at [68, 160] on div "2025년 겨울 (25WT)" at bounding box center [99, 164] width 140 height 9
type input "**********"
